Goal: Transaction & Acquisition: Purchase product/service

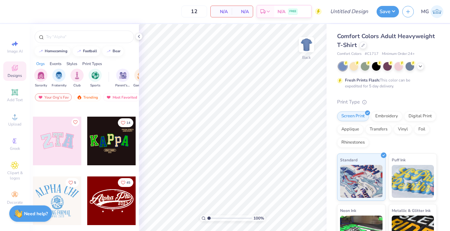
scroll to position [121, 0]
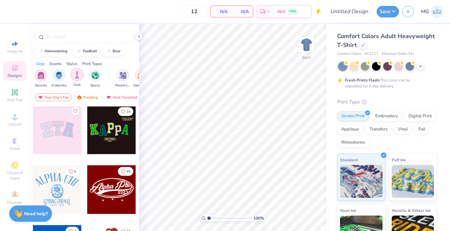
click at [81, 76] on div "filter for Club" at bounding box center [76, 74] width 13 height 13
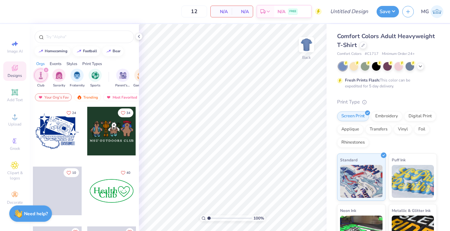
click at [81, 76] on div "filter for Fraternity" at bounding box center [76, 75] width 13 height 13
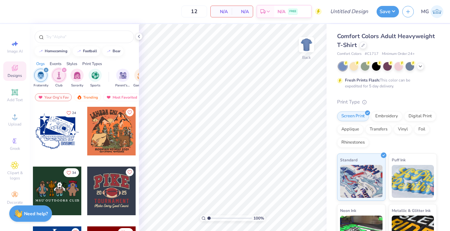
click at [46, 70] on icon "filter for Fraternity" at bounding box center [46, 70] width 2 height 2
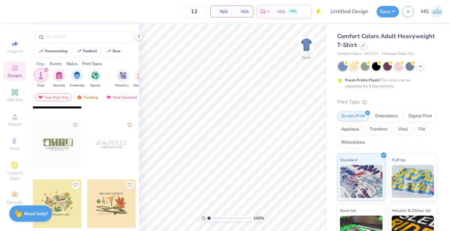
scroll to position [2200, 0]
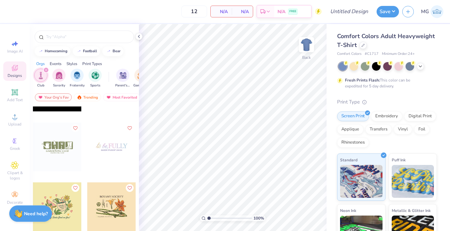
click at [52, 150] on div at bounding box center [57, 147] width 49 height 49
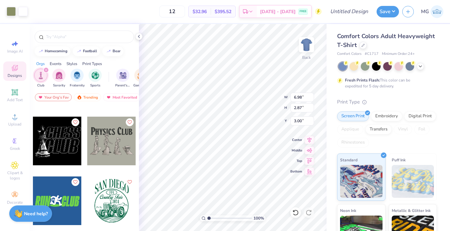
scroll to position [6280, 0]
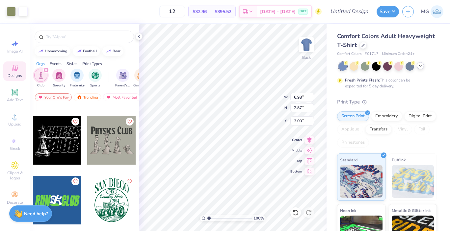
click at [421, 66] on polyline at bounding box center [420, 65] width 3 height 1
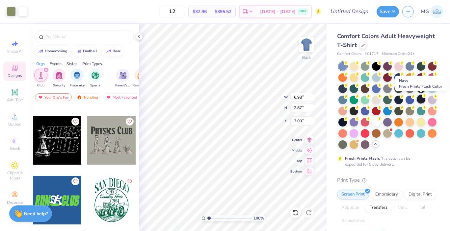
click at [418, 98] on div at bounding box center [421, 99] width 9 height 9
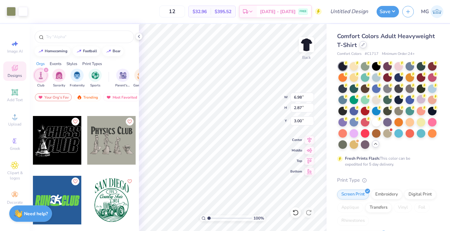
click at [363, 46] on icon at bounding box center [362, 44] width 3 height 3
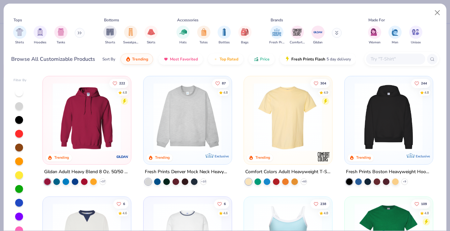
click at [77, 31] on button at bounding box center [80, 33] width 10 height 10
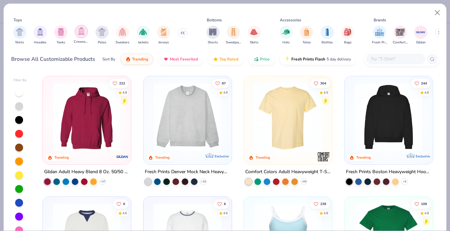
click at [81, 32] on img "filter for Crewnecks" at bounding box center [81, 32] width 7 height 8
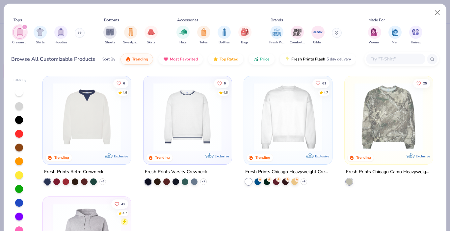
click at [298, 135] on img at bounding box center [287, 117] width 75 height 68
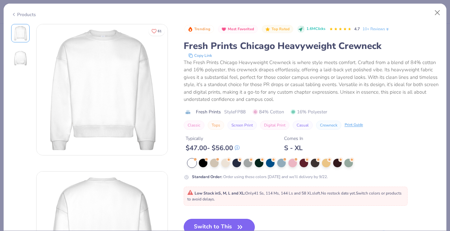
click at [208, 224] on button "Switch to This" at bounding box center [219, 227] width 71 height 16
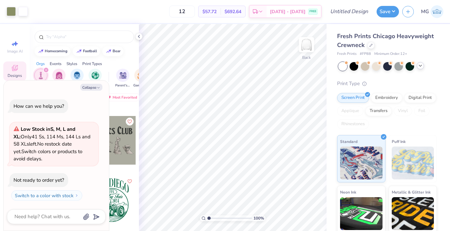
click at [419, 66] on icon at bounding box center [420, 65] width 5 height 5
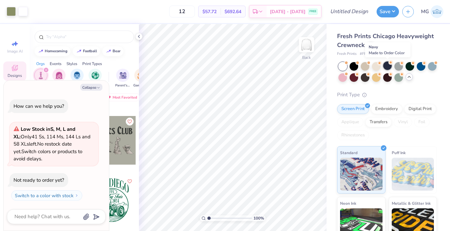
click at [387, 64] on div at bounding box center [387, 66] width 9 height 9
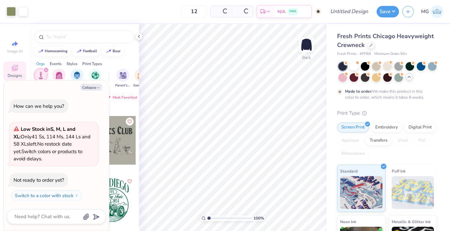
type textarea "x"
type input "50"
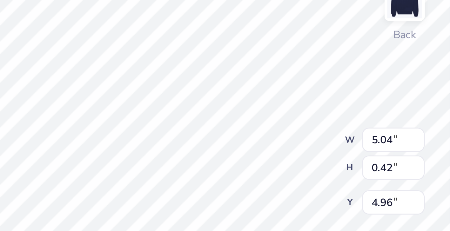
scroll to position [0, 1]
type textarea "x"
type textarea "GNG CLUB"
type textarea "x"
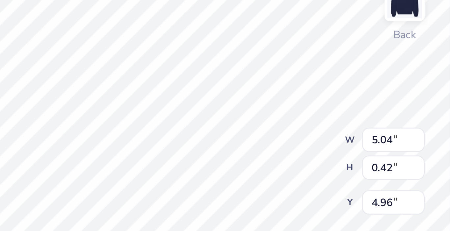
type textarea "NG CLUB"
type textarea "x"
type textarea "NG CLU"
type textarea "x"
type textarea "[PERSON_NAME]"
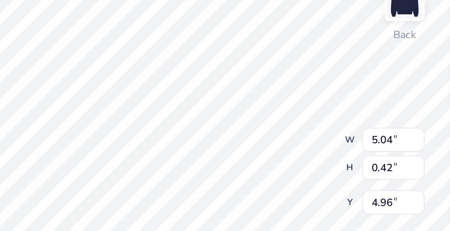
type textarea "x"
type textarea "NG C"
type textarea "x"
type textarea "NG"
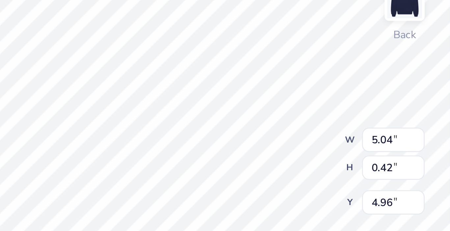
type textarea "x"
type textarea "NG"
type textarea "x"
type textarea "N"
type textarea "x"
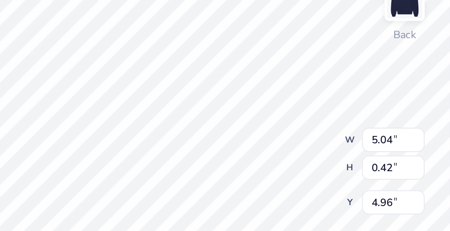
type textarea "x"
type textarea "D"
type textarea "x"
type textarea "DP"
type textarea "x"
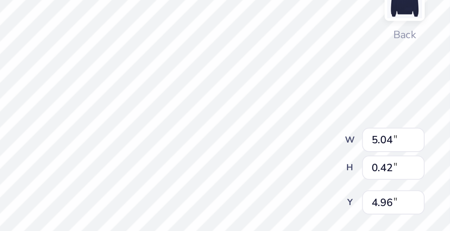
type textarea "DPL"
type textarea "x"
type textarea "DPLS"
type textarea "x"
type input "3.04"
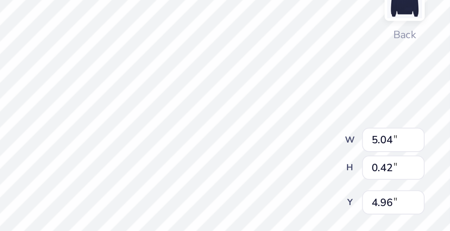
type input "0.20"
type input "5.50"
type textarea "x"
type input "5.40"
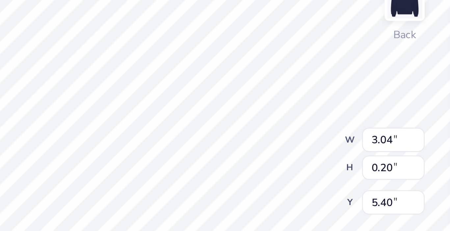
type textarea "x"
type textarea "TING FOR A CAUSE"
type textarea "x"
type textarea "TING FOR A CAUS"
type textarea "x"
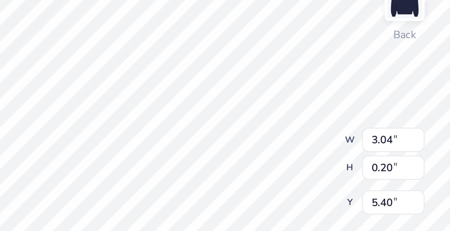
type textarea "TI"
type textarea "x"
type textarea "T"
type textarea "x"
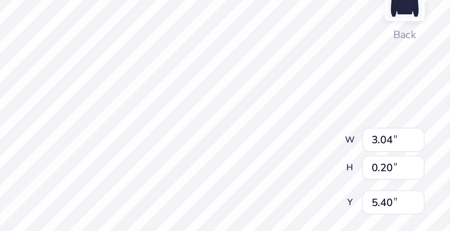
type textarea "x"
type textarea "P"
type textarea "x"
type textarea "Pr"
type textarea "x"
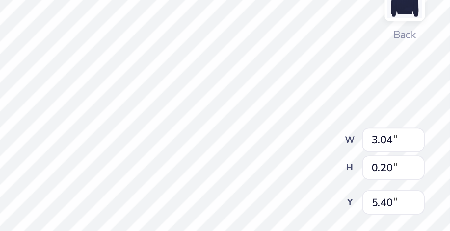
type textarea "Pre"
type textarea "x"
type textarea "Pre-"
type textarea "x"
type textarea "Pre-L"
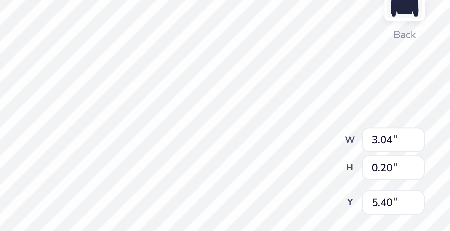
type textarea "x"
type textarea "Pre-La"
type textarea "x"
type textarea "Pre-Law"
type textarea "x"
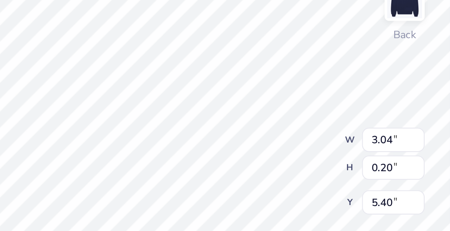
type textarea "Pre-Law"
type textarea "x"
type textarea "Pre-Law S"
type textarea "x"
type textarea "Pre-Law So"
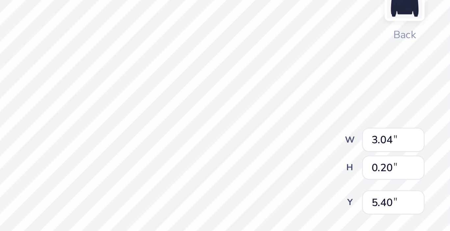
type textarea "x"
type textarea "Pre-Law Soc"
type textarea "x"
type textarea "Pre-Law Soci"
type textarea "x"
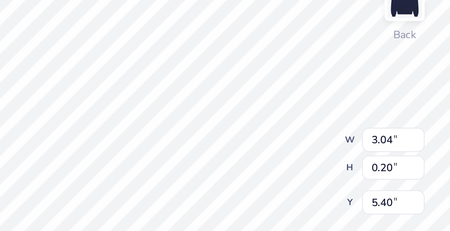
type textarea "Pre-Law Societ"
type textarea "x"
type textarea "Pre-Law Society"
type textarea "x"
type textarea "Pre-Law Society"
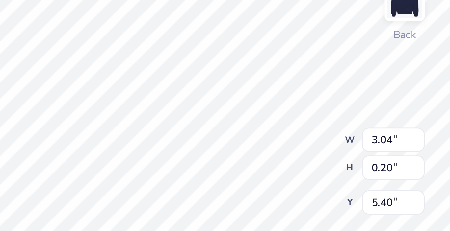
type textarea "x"
type textarea "Pre-Law Society a"
type textarea "x"
type textarea "Pre-Law Society at"
type textarea "x"
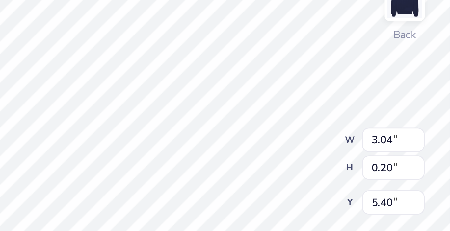
type textarea "Pre-Law Society at"
type textarea "x"
type textarea "Pre-Law Society at U"
type textarea "x"
type textarea "Pre-Law Society at [GEOGRAPHIC_DATA]"
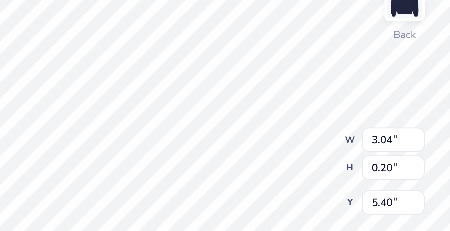
type textarea "x"
type textarea "Pre-Law Society at [GEOGRAPHIC_DATA]"
type textarea "x"
type textarea "Pre-Law Society at [GEOGRAPHIC_DATA]"
type textarea "x"
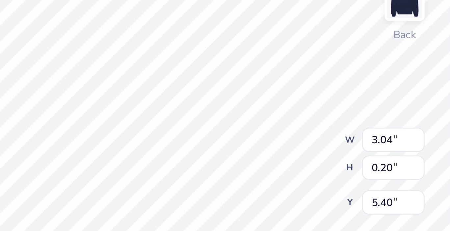
type textarea "Pre-Law Society at [GEOGRAPHIC_DATA]"
type textarea "x"
type textarea "Pre-Law Society at [GEOGRAPHIC_DATA]"
type textarea "x"
type textarea "Pre-Law Society at [GEOGRAPHIC_DATA][PERSON_NAME]"
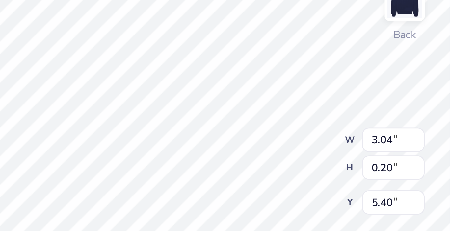
scroll to position [0, 4]
type textarea "x"
type input "1.41"
type input "0.40"
type input "5.00"
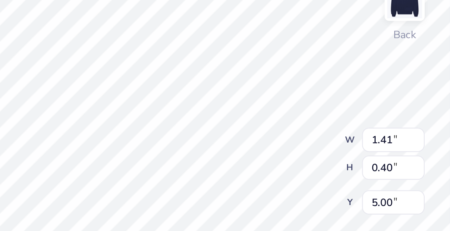
scroll to position [0, 0]
type textarea "x"
type textarea "DPLS"
type textarea "x"
type textarea "DPLS B"
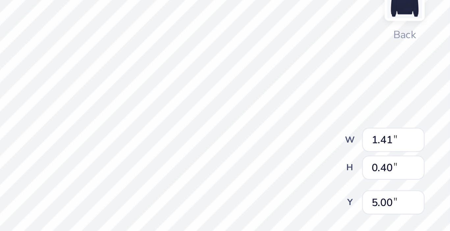
type textarea "x"
type textarea "DPLS Bo"
type textarea "x"
type textarea "DPLS Boa"
type textarea "x"
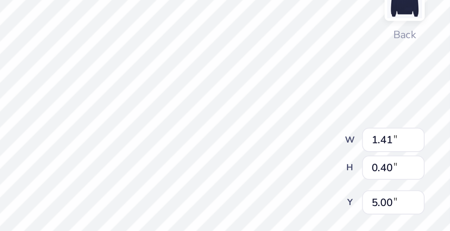
type textarea "DPLS Boar"
type textarea "x"
type textarea "DPLS Board"
type textarea "x"
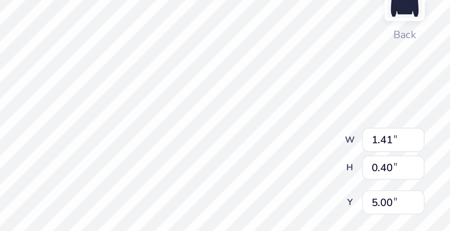
type textarea "DPLS Board '"
type textarea "x"
type textarea "DPLS Board '2"
type textarea "x"
type textarea "DPLS Board '25"
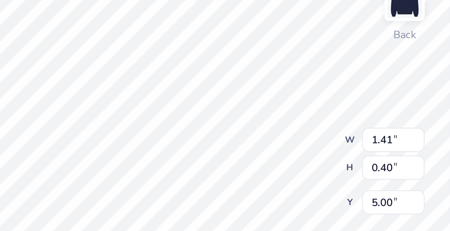
type textarea "x"
type textarea "DPLS Board '25-"
type textarea "x"
type textarea "DPLS Board '25-'"
type textarea "x"
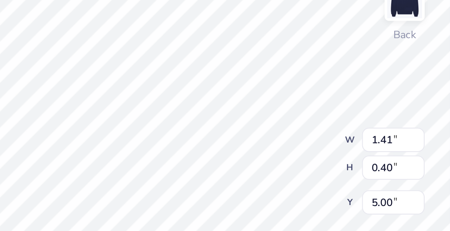
type textarea "DPLS Board '25-'26"
type textarea "x"
type input "5.68"
type textarea "x"
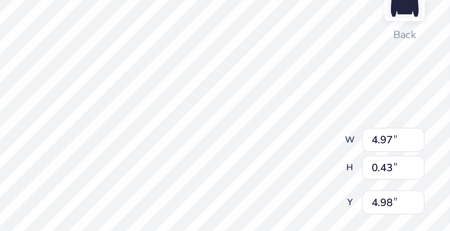
type input "4.96"
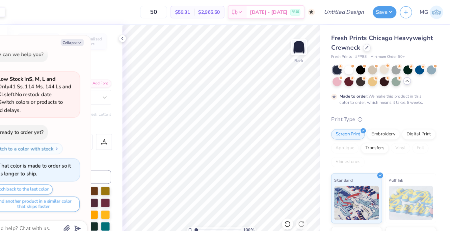
scroll to position [0, 0]
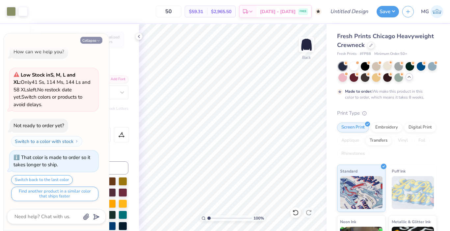
click at [98, 39] on icon "button" at bounding box center [98, 41] width 4 height 4
type textarea "x"
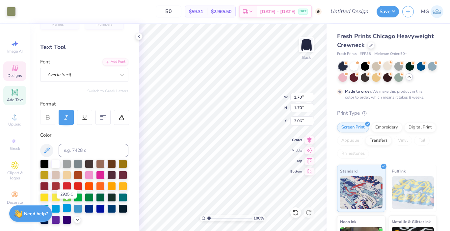
scroll to position [32, 0]
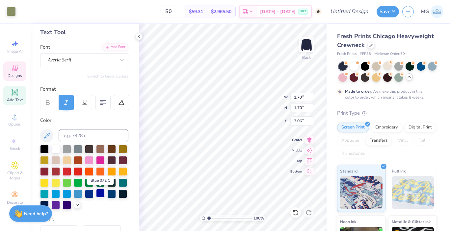
click at [101, 193] on div at bounding box center [100, 193] width 9 height 9
click at [68, 194] on div at bounding box center [67, 193] width 9 height 9
type input "4.89"
click at [56, 150] on div at bounding box center [55, 148] width 9 height 9
click at [51, 150] on div at bounding box center [55, 148] width 9 height 9
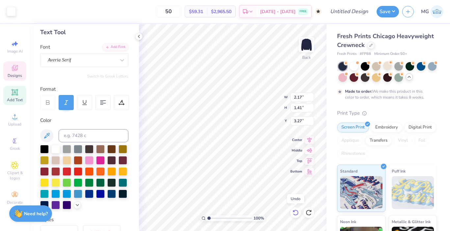
click at [294, 215] on icon at bounding box center [295, 213] width 7 height 7
type input "1.45"
type input "1.62"
type input "5.79"
type input "0.50"
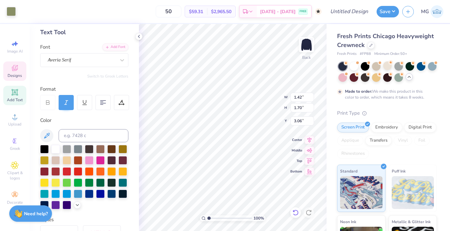
type input "0.51"
type input "1.91"
type input "0.50"
type input "0.55"
type input "2.08"
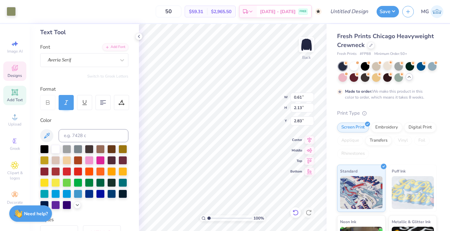
type input "2.85"
type input "3.00"
type input "0.61"
type input "2.13"
type input "3.00"
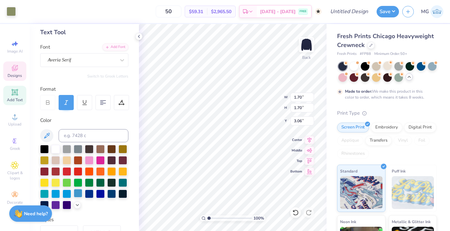
click at [77, 192] on div at bounding box center [78, 193] width 9 height 9
type input "3.00"
click at [77, 193] on div at bounding box center [78, 193] width 9 height 9
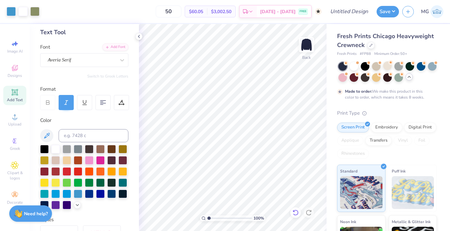
click at [296, 211] on icon at bounding box center [295, 213] width 7 height 7
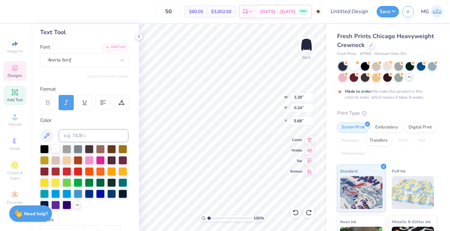
click at [54, 151] on div at bounding box center [55, 148] width 9 height 9
click at [24, 16] on div "Art colors" at bounding box center [14, 11] width 28 height 23
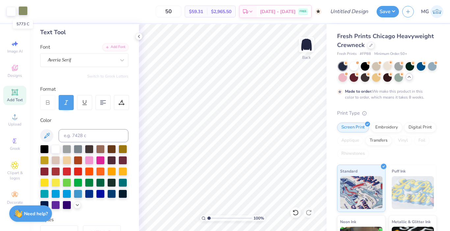
click at [23, 11] on div at bounding box center [22, 10] width 9 height 9
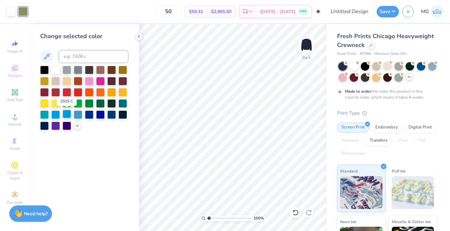
click at [65, 114] on div at bounding box center [67, 114] width 9 height 9
click at [90, 115] on div at bounding box center [89, 114] width 9 height 9
click at [103, 113] on div at bounding box center [100, 114] width 9 height 9
click at [115, 113] on div at bounding box center [111, 114] width 9 height 9
click at [53, 114] on div at bounding box center [55, 114] width 9 height 9
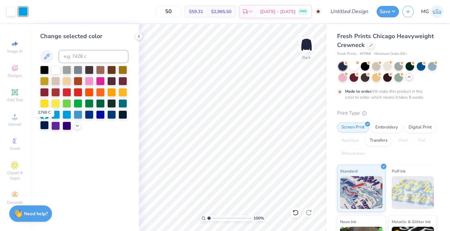
click at [44, 125] on div at bounding box center [44, 125] width 9 height 9
click at [53, 115] on div at bounding box center [55, 114] width 9 height 9
click at [64, 93] on div at bounding box center [67, 92] width 9 height 9
click at [56, 113] on div at bounding box center [55, 114] width 9 height 9
